Goal: Information Seeking & Learning: Find specific fact

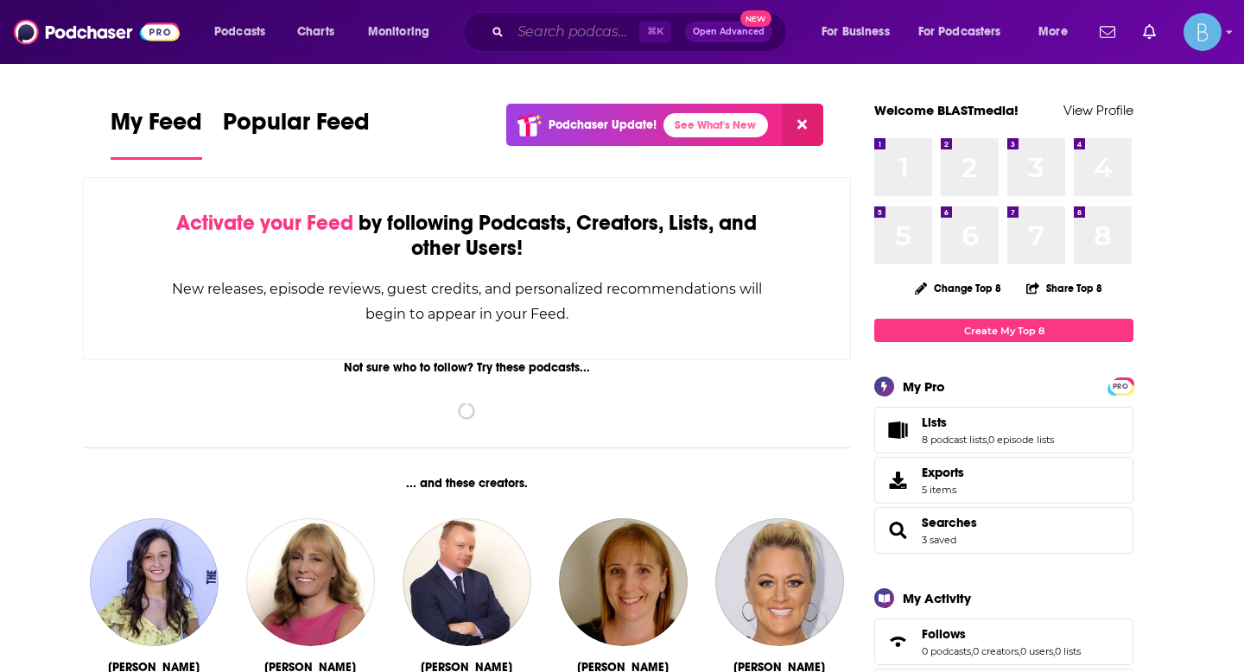
click at [552, 34] on input "Search podcasts, credits, & more..." at bounding box center [574, 32] width 129 height 28
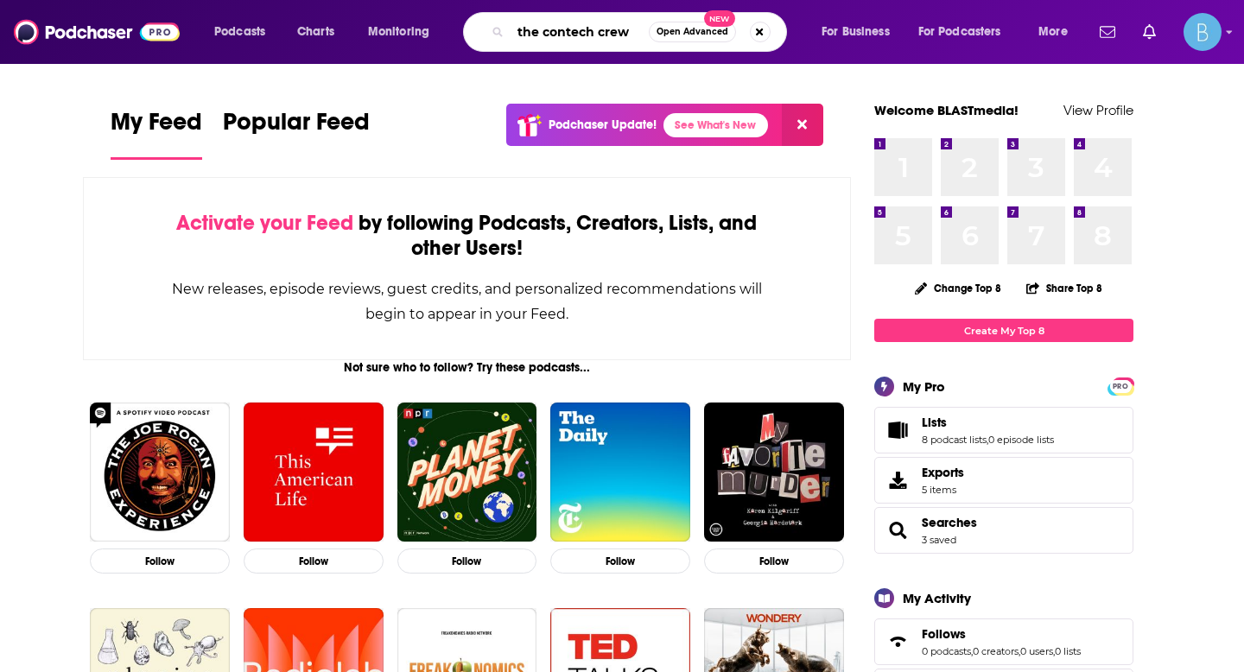
type input "the contech crew"
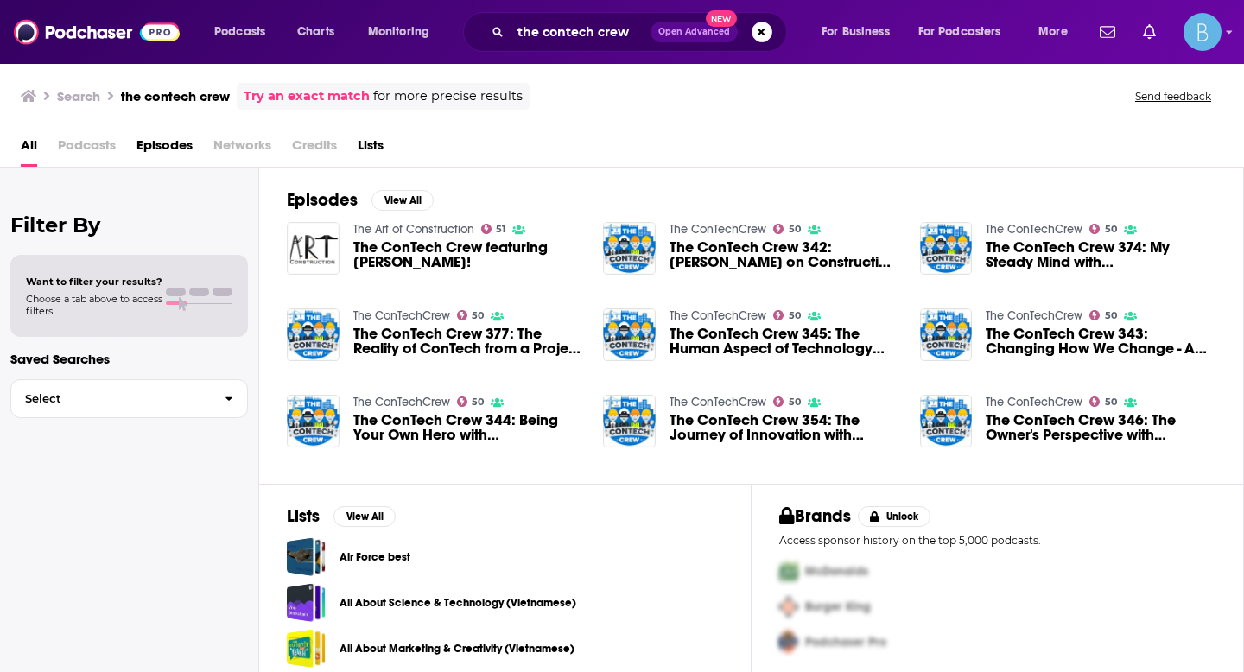
click at [89, 143] on span "Podcasts" at bounding box center [87, 148] width 58 height 35
click at [79, 143] on span "Podcasts" at bounding box center [87, 148] width 58 height 35
click at [104, 149] on span "Podcasts" at bounding box center [87, 148] width 58 height 35
click at [58, 151] on span "Podcasts" at bounding box center [87, 148] width 58 height 35
click at [89, 146] on span "Podcasts" at bounding box center [87, 148] width 58 height 35
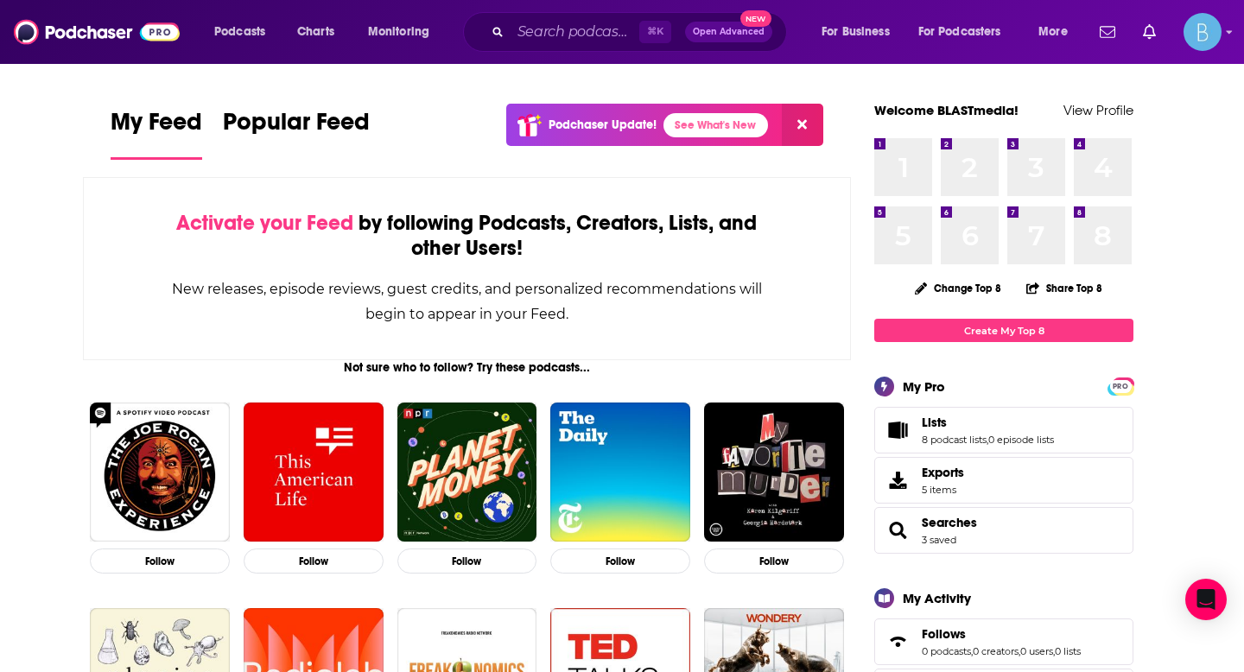
click at [539, 50] on div "⌘ K Open Advanced New" at bounding box center [625, 32] width 324 height 40
click at [539, 36] on input "Search podcasts, credits, & more..." at bounding box center [574, 32] width 129 height 28
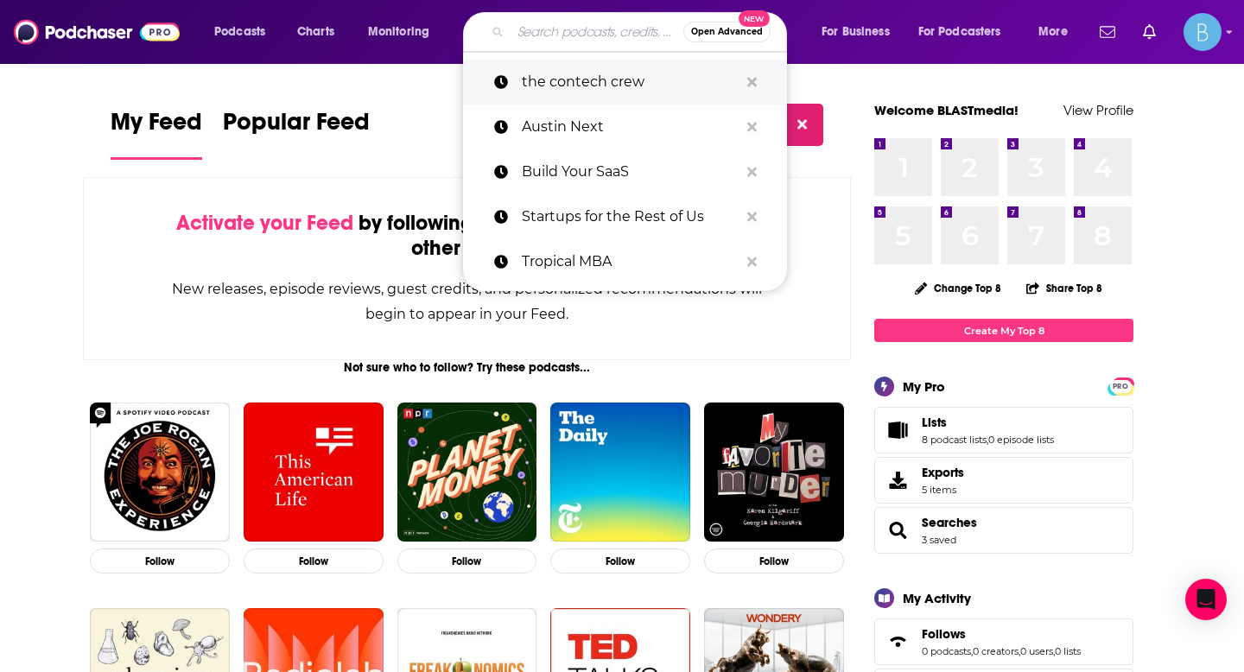
click at [574, 88] on p "the contech crew" at bounding box center [630, 82] width 217 height 45
type input "the contech crew"
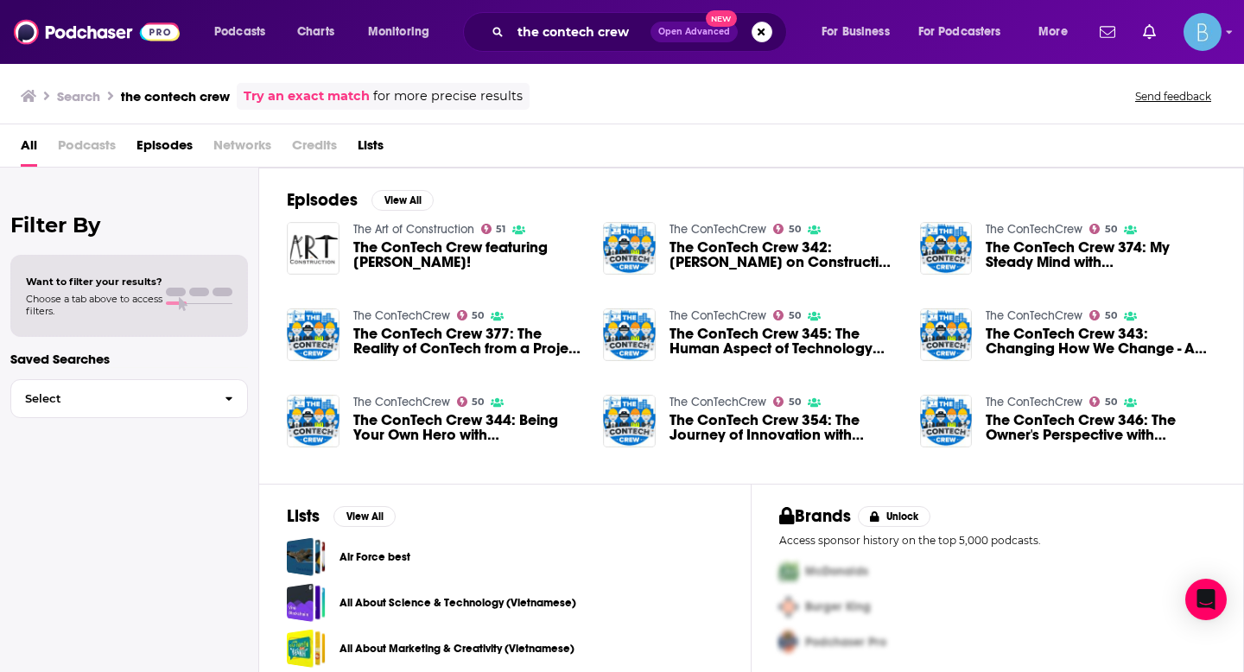
click at [78, 141] on span "Podcasts" at bounding box center [87, 148] width 58 height 35
click at [72, 145] on span "Podcasts" at bounding box center [87, 148] width 58 height 35
click at [73, 147] on span "Podcasts" at bounding box center [87, 148] width 58 height 35
click at [1213, 40] on img "Logged in as BLASTmedia" at bounding box center [1202, 32] width 38 height 38
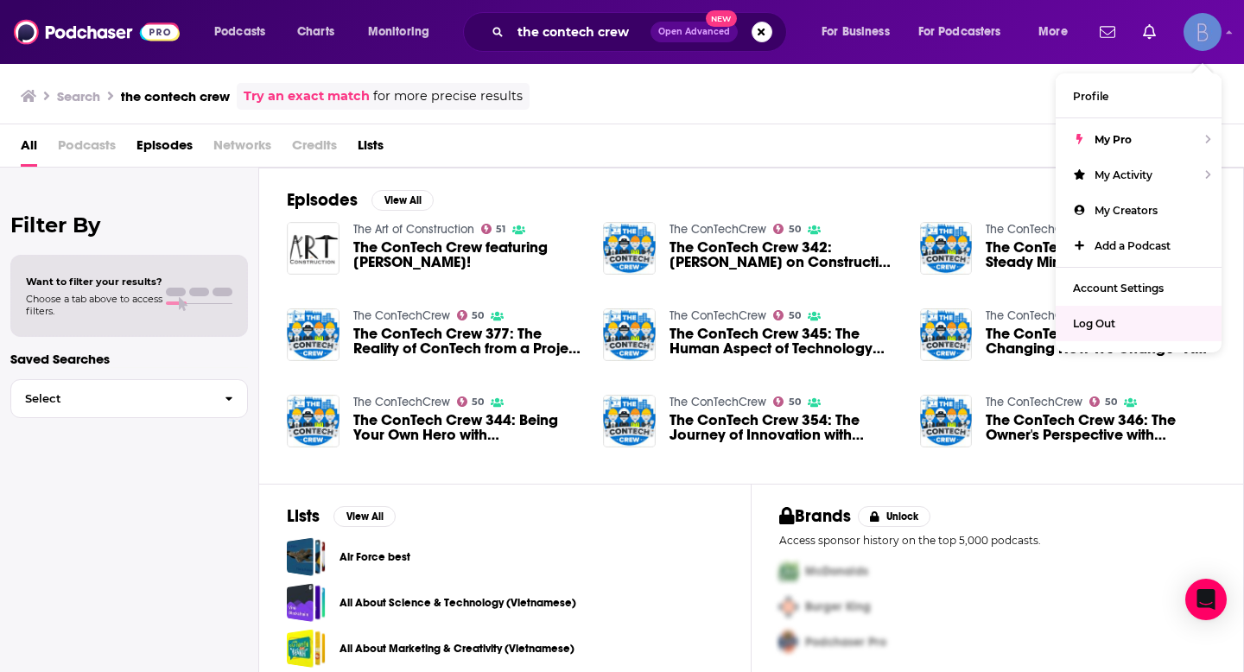
click at [1099, 319] on span "Log Out" at bounding box center [1094, 323] width 42 height 13
